Goal: Information Seeking & Learning: Check status

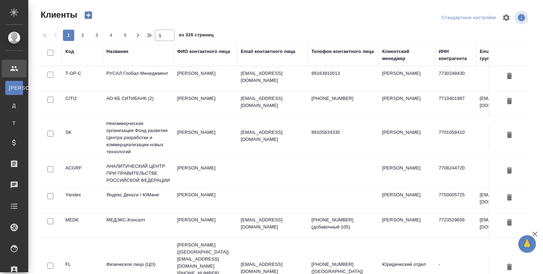
select select "RU"
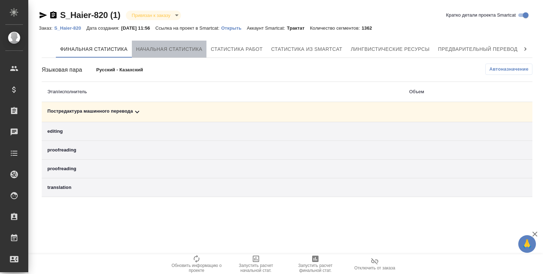
click at [161, 57] on button "Начальная статистика" at bounding box center [169, 49] width 75 height 17
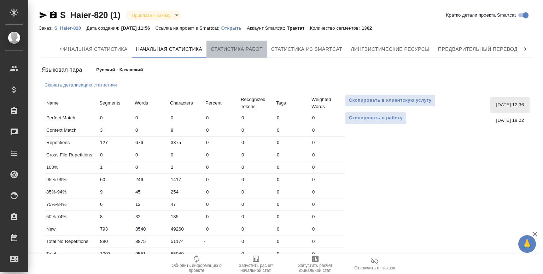
click at [242, 52] on span "Статистика работ" at bounding box center [237, 49] width 52 height 9
click at [234, 51] on span "Статистика работ" at bounding box center [237, 49] width 52 height 9
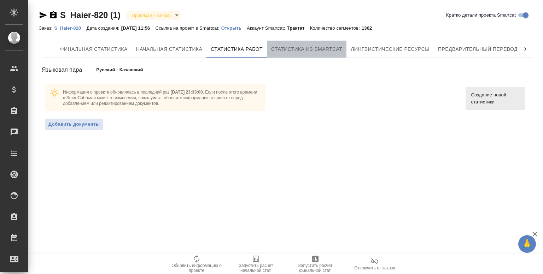
click at [297, 55] on button "Статистика из Smartcat" at bounding box center [307, 49] width 80 height 17
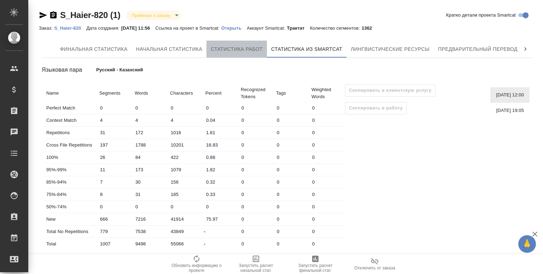
click at [235, 47] on span "Статистика работ" at bounding box center [237, 49] width 52 height 9
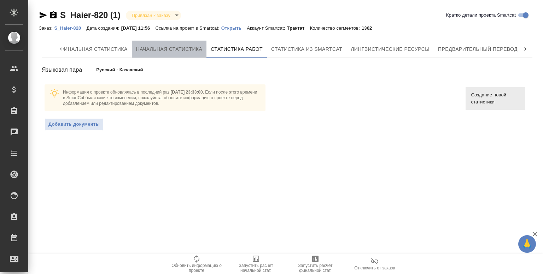
click at [170, 53] on span "Начальная статистика" at bounding box center [169, 49] width 66 height 9
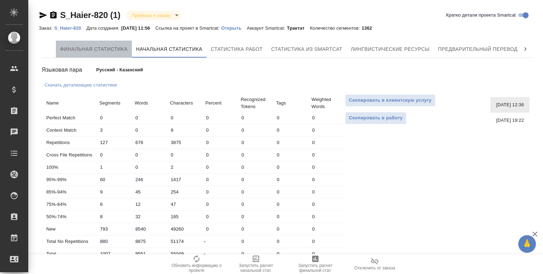
click at [108, 46] on span "Финальная статистика" at bounding box center [93, 49] width 67 height 9
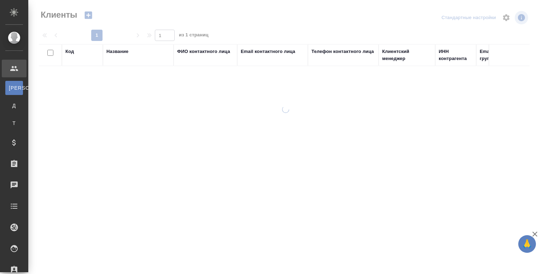
select select "RU"
